Goal: Task Accomplishment & Management: Manage account settings

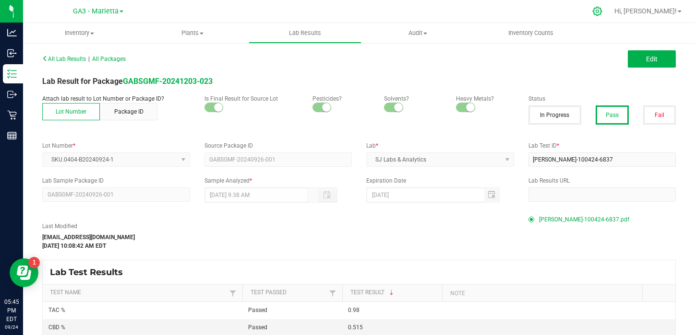
click at [602, 11] on icon at bounding box center [597, 11] width 10 height 10
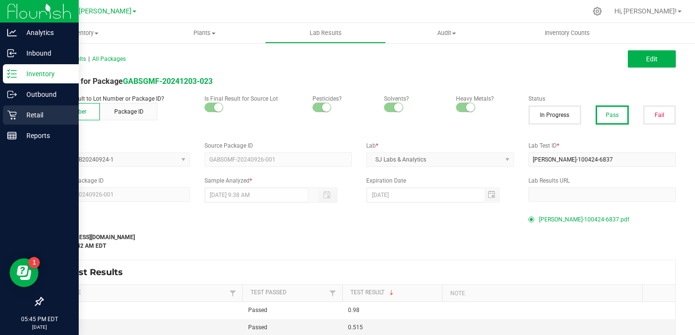
click at [37, 118] on p "Retail" at bounding box center [46, 115] width 58 height 12
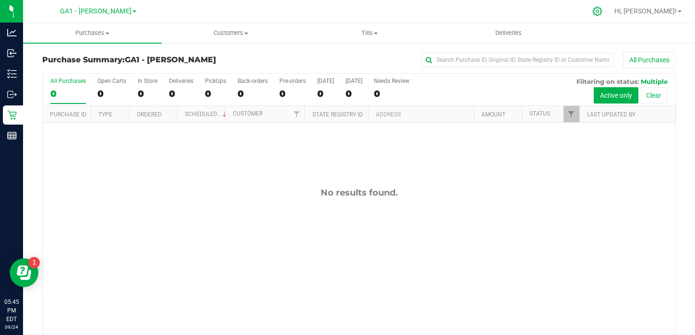
click at [602, 15] on icon at bounding box center [597, 11] width 10 height 10
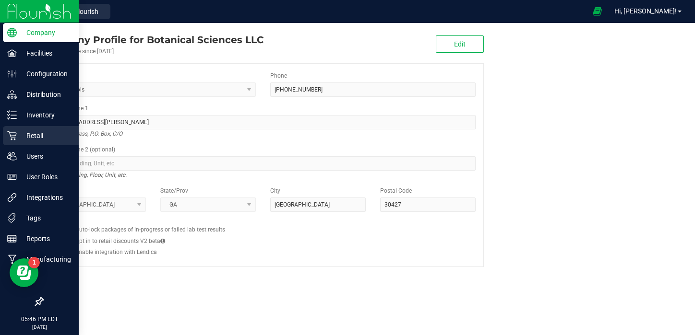
click at [36, 138] on p "Retail" at bounding box center [46, 136] width 58 height 12
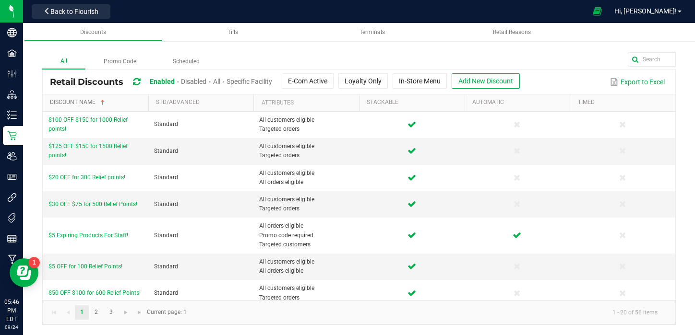
click at [72, 103] on link "Discount Name" at bounding box center [97, 103] width 95 height 8
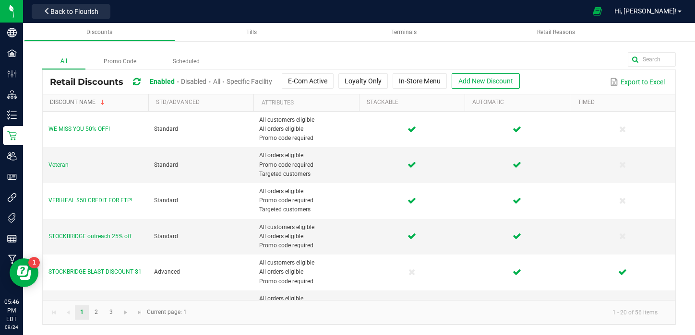
click at [72, 103] on link "Discount Name" at bounding box center [97, 103] width 95 height 8
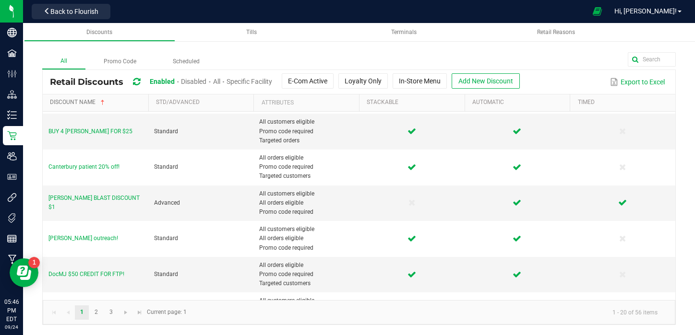
scroll to position [462, 0]
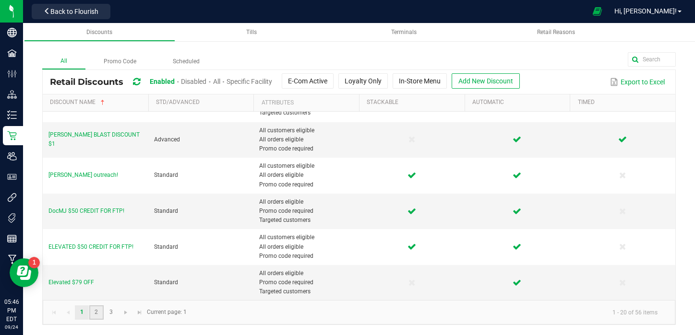
click at [96, 315] on link "2" at bounding box center [96, 313] width 14 height 14
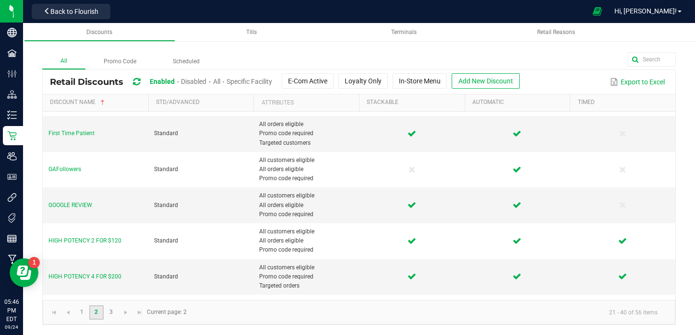
scroll to position [184, 0]
click at [66, 134] on span "First Time Patient" at bounding box center [71, 133] width 46 height 7
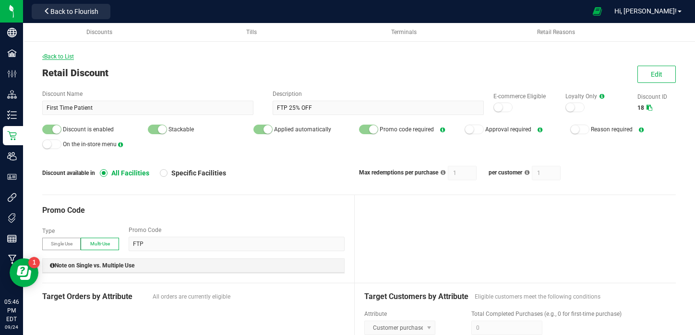
click at [59, 54] on span "Back to List" at bounding box center [58, 56] width 32 height 7
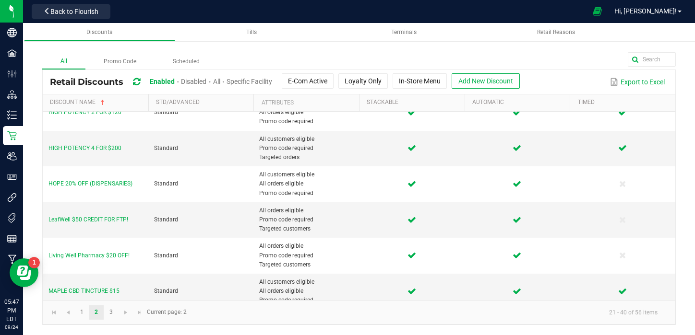
scroll to position [317, 0]
